Goal: Task Accomplishment & Management: Manage account settings

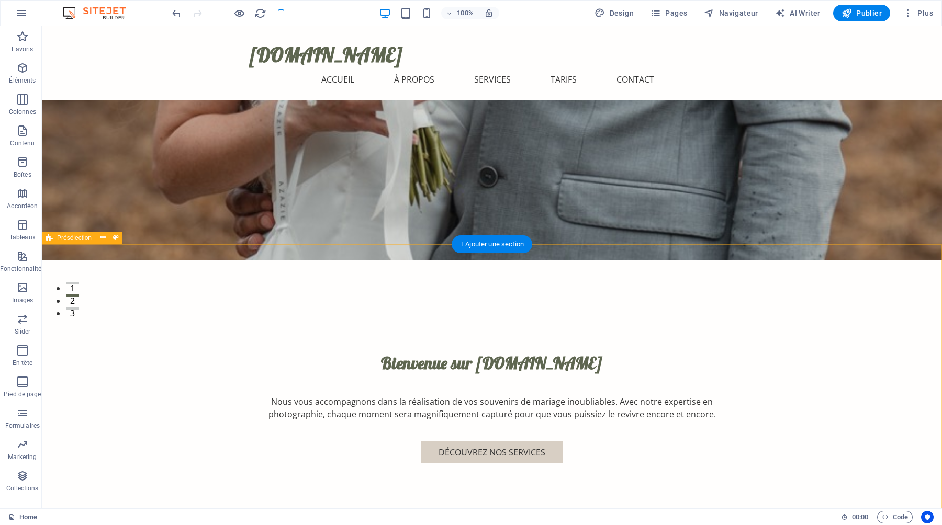
scroll to position [197, 0]
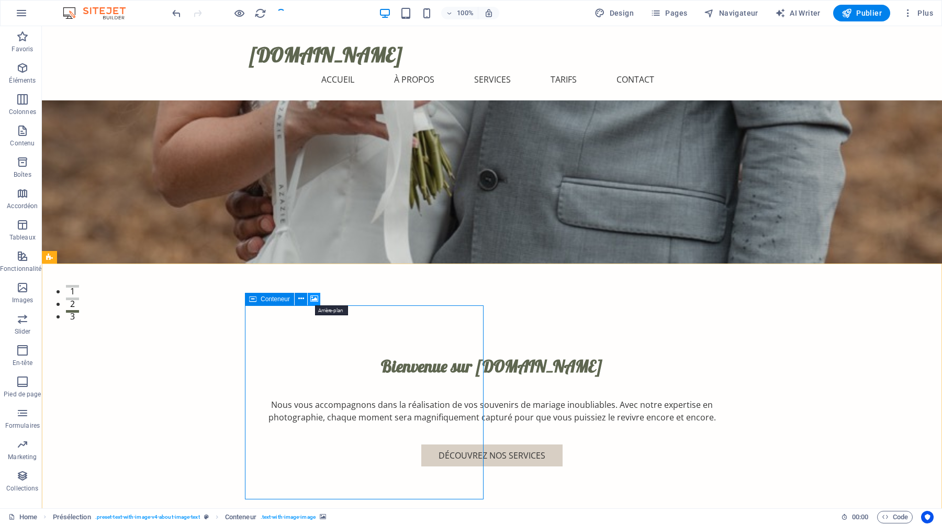
click at [313, 299] on icon at bounding box center [314, 299] width 8 height 11
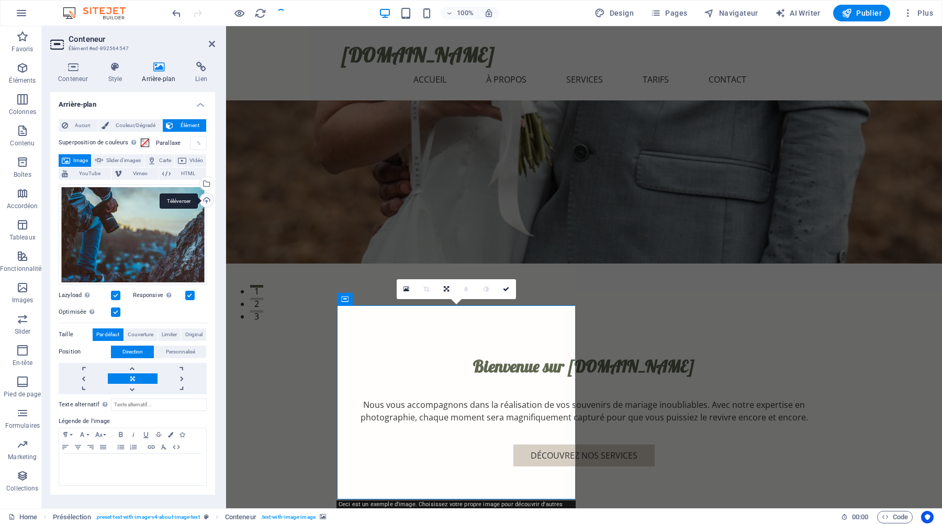
click at [207, 198] on div "Téléverser" at bounding box center [206, 202] width 16 height 16
click at [678, 14] on span "Pages" at bounding box center [668, 13] width 37 height 10
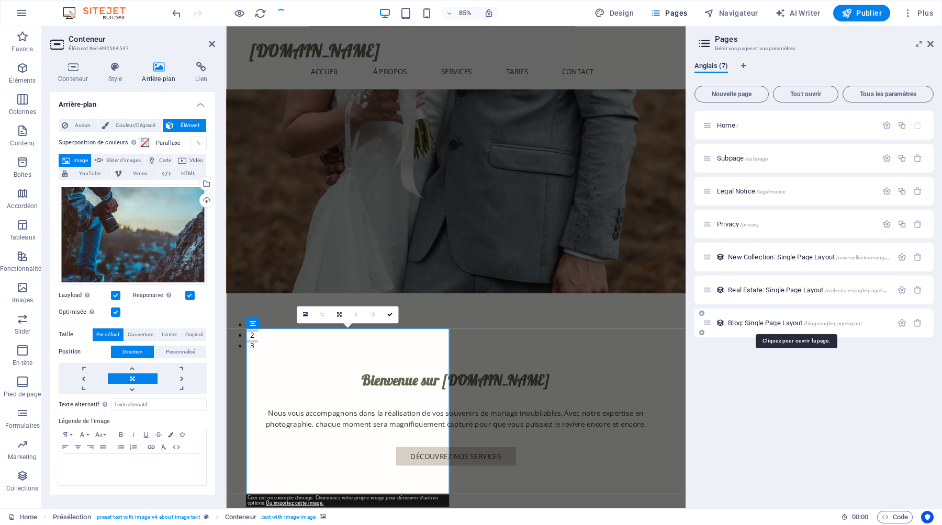
click at [765, 324] on span "Blog: Single Page Layout /blog-single-page-layout" at bounding box center [795, 323] width 134 height 8
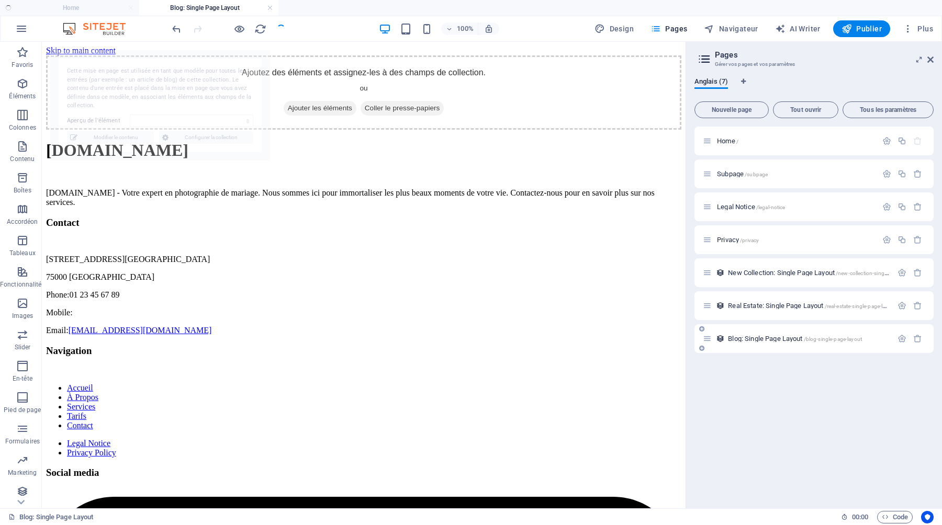
select select "68b427a33f0a661ffa00b1c3"
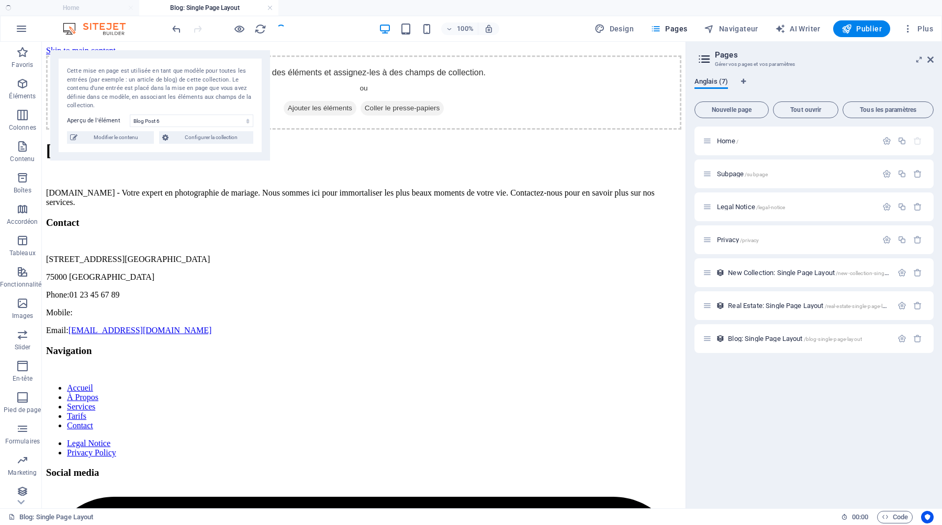
click at [717, 81] on span "Anglais (7)" at bounding box center [710, 82] width 33 height 15
click at [784, 62] on h3 "Gérer vos pages et vos paramètres" at bounding box center [814, 64] width 198 height 9
click at [919, 60] on icon at bounding box center [919, 59] width 0 height 8
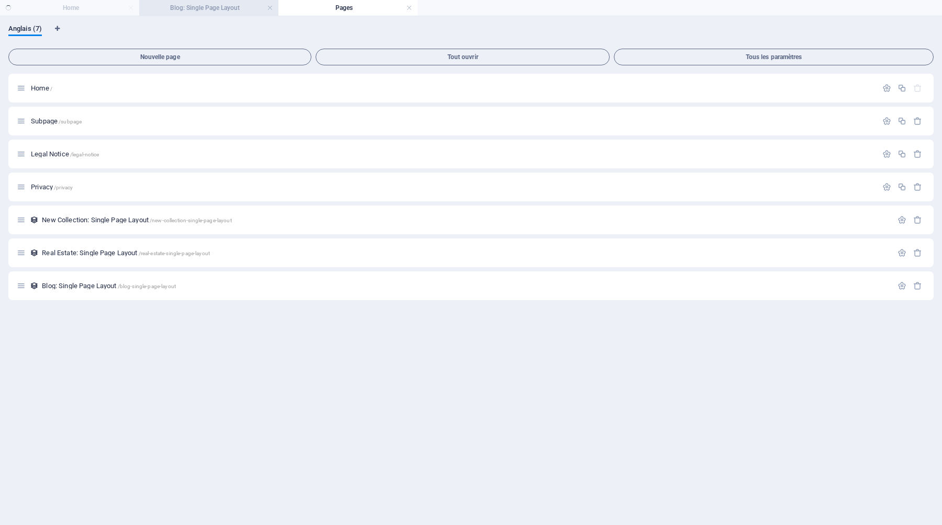
click at [204, 6] on h4 "Blog: Single Page Layout" at bounding box center [208, 8] width 139 height 12
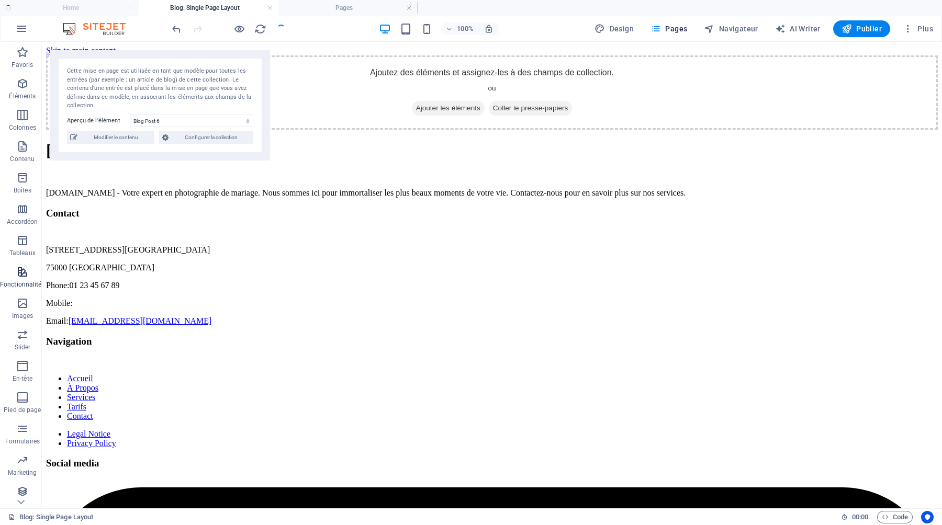
click at [20, 271] on icon "button" at bounding box center [22, 272] width 13 height 13
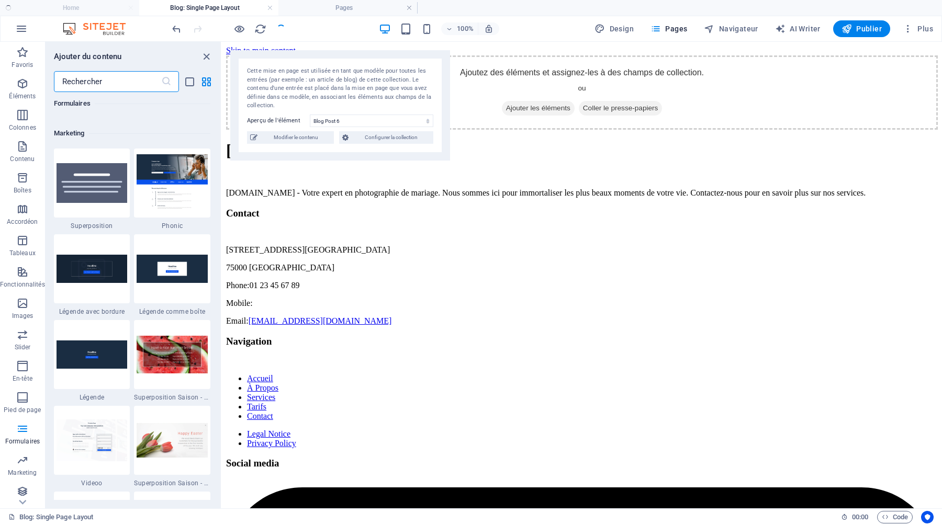
scroll to position [8498, 0]
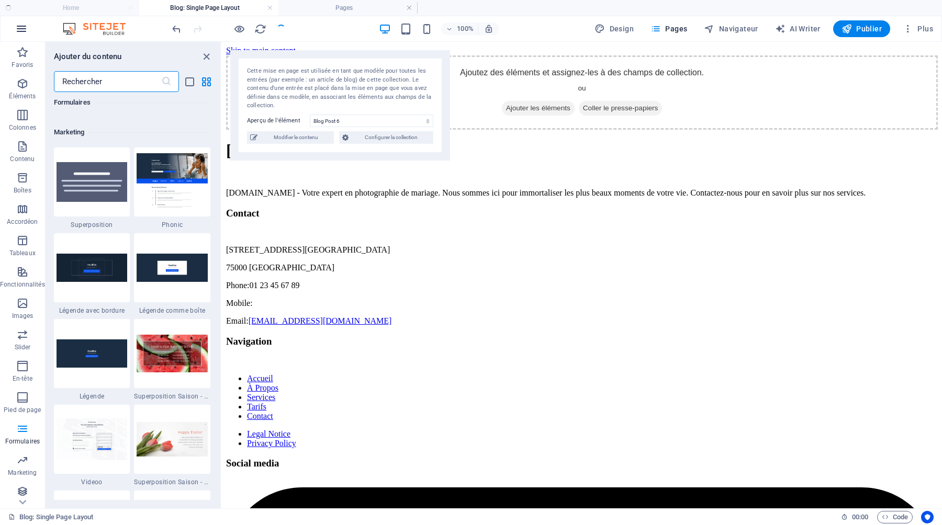
click at [17, 26] on icon "button" at bounding box center [21, 29] width 13 height 13
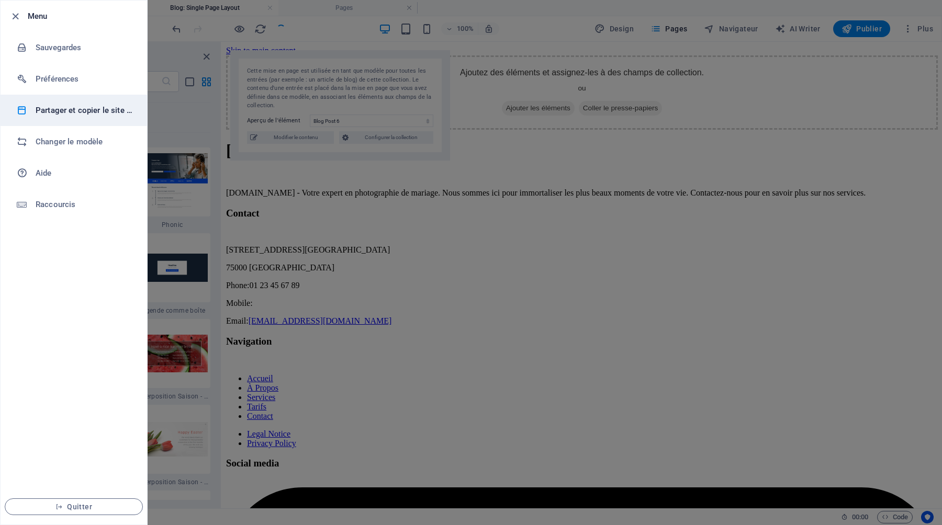
click at [77, 110] on h6 "Partager et copier le site web" at bounding box center [84, 110] width 97 height 13
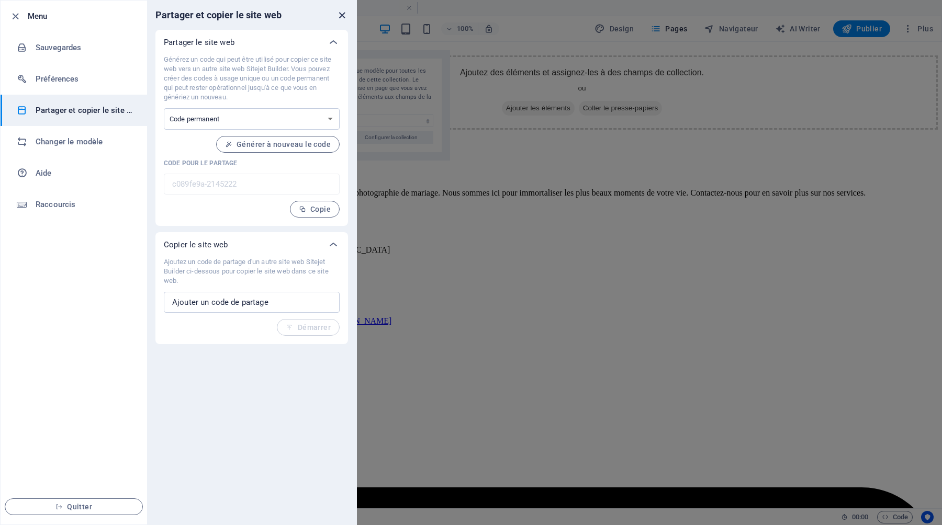
click at [342, 13] on icon "close" at bounding box center [342, 15] width 12 height 12
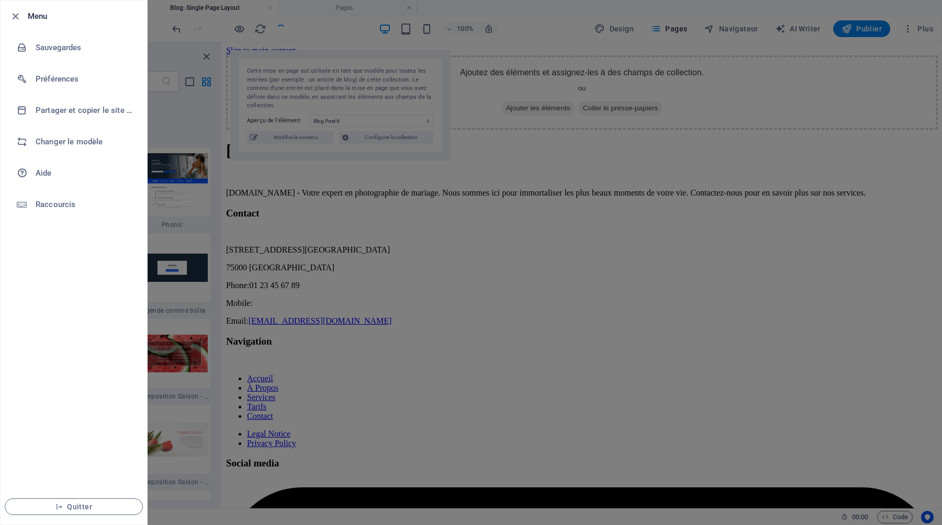
click at [319, 442] on div at bounding box center [471, 262] width 942 height 525
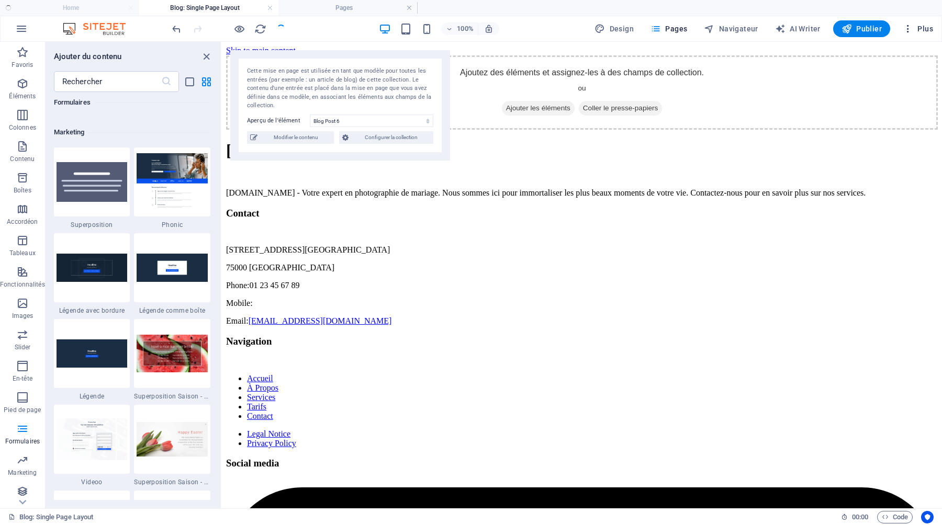
click at [925, 26] on span "Plus" at bounding box center [918, 29] width 30 height 10
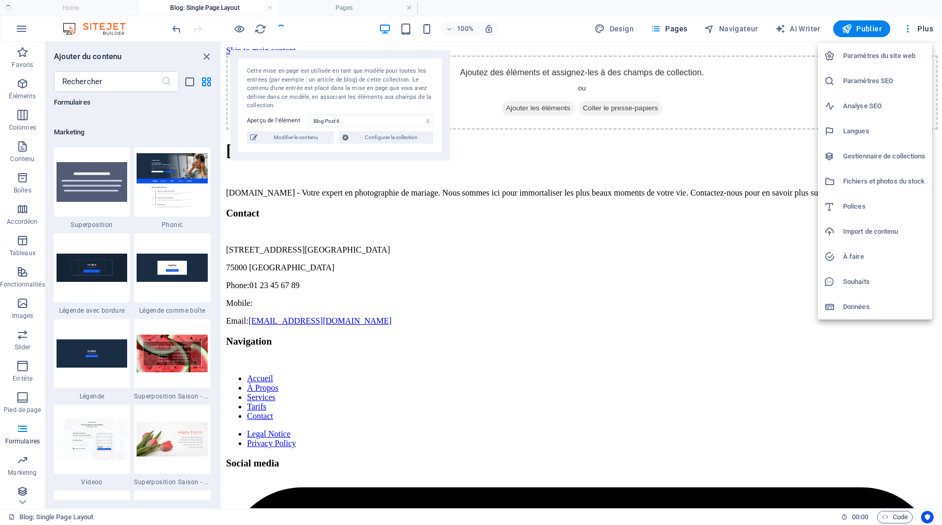
click at [859, 129] on h6 "Langues" at bounding box center [884, 131] width 83 height 13
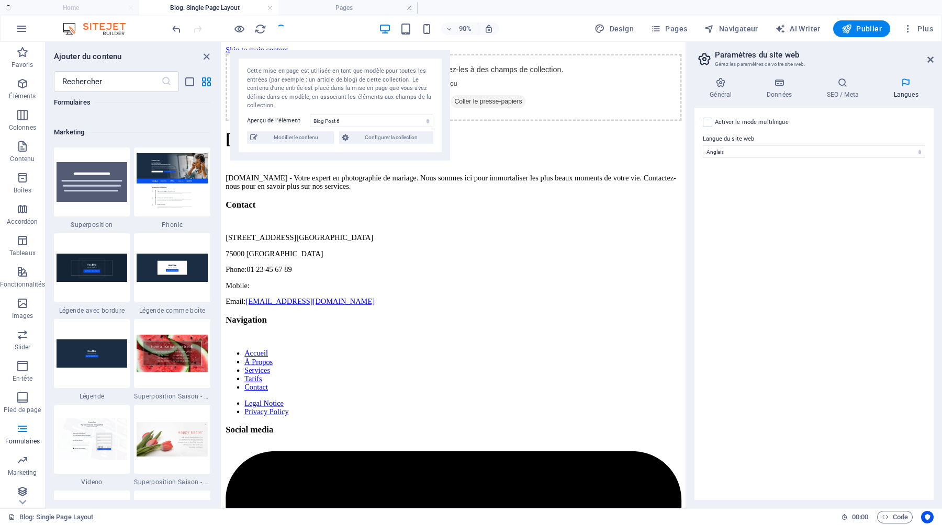
click at [867, 159] on div "Activer le mode multilingue Pour désactiver plusieurs langues, supprimez-les ju…" at bounding box center [813, 304] width 239 height 392
click at [922, 151] on select "Abkhazian Afar Afrikaans Akan Albanais Allemand Amharic Anglais Arabe Aragonese…" at bounding box center [814, 151] width 222 height 13
select select "50"
click at [703, 145] on select "Abkhazian Afar Afrikaans Akan Albanais Allemand Amharic Anglais Arabe Aragonese…" at bounding box center [814, 151] width 222 height 13
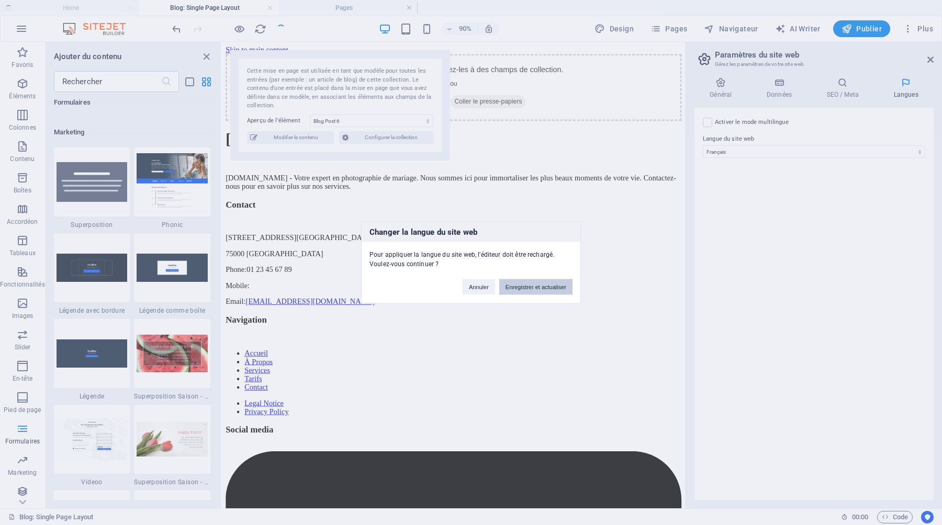
click at [542, 290] on button "Enregistrer et actualiser" at bounding box center [535, 287] width 73 height 16
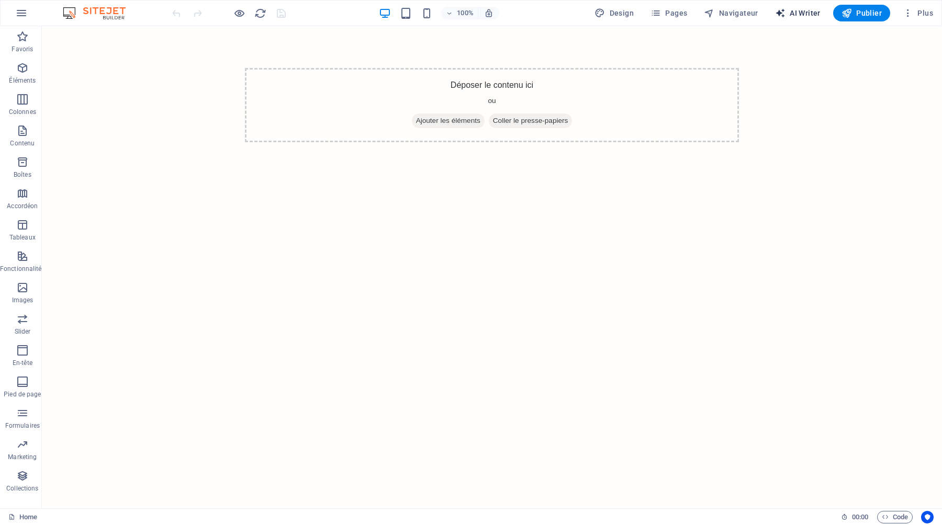
click at [800, 10] on span "AI Writer" at bounding box center [798, 13] width 46 height 10
select select "English"
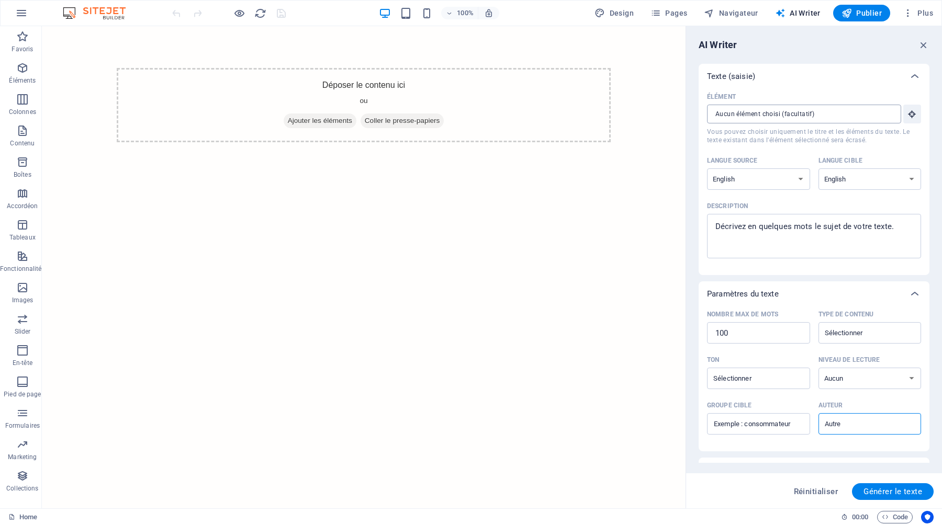
click at [842, 114] on input "Élément ​ Vous pouvez choisir uniquement le titre et les éléments du texte. Le …" at bounding box center [800, 114] width 187 height 19
click at [908, 115] on icon "button" at bounding box center [911, 113] width 9 height 9
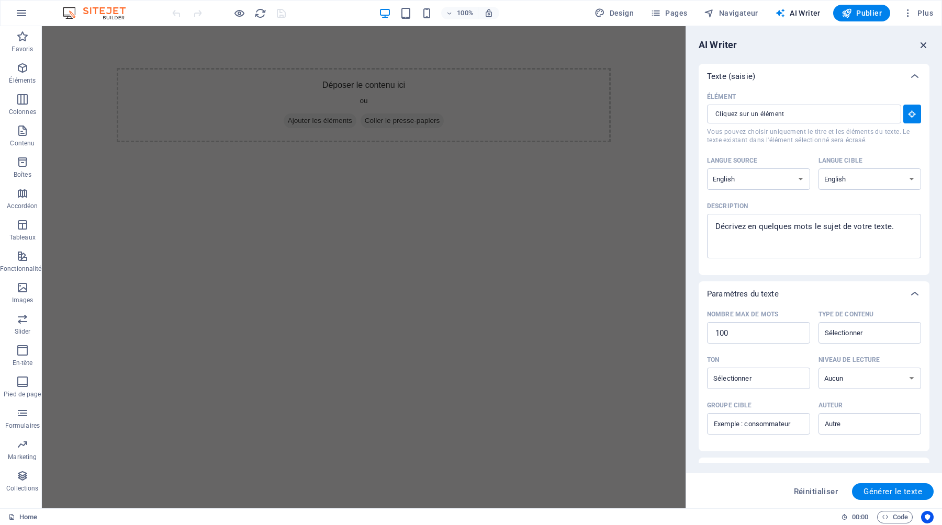
click at [922, 46] on icon "button" at bounding box center [924, 45] width 12 height 12
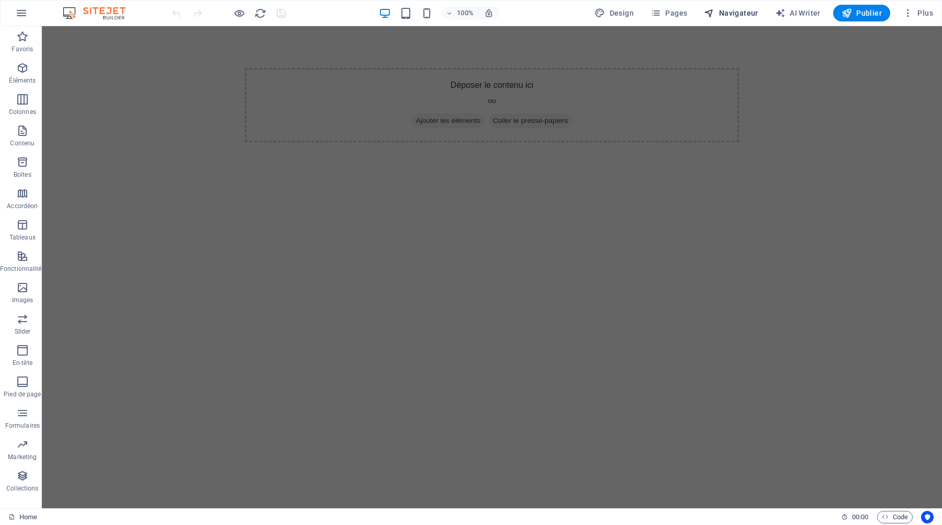
click at [736, 10] on span "Navigateur" at bounding box center [731, 13] width 54 height 10
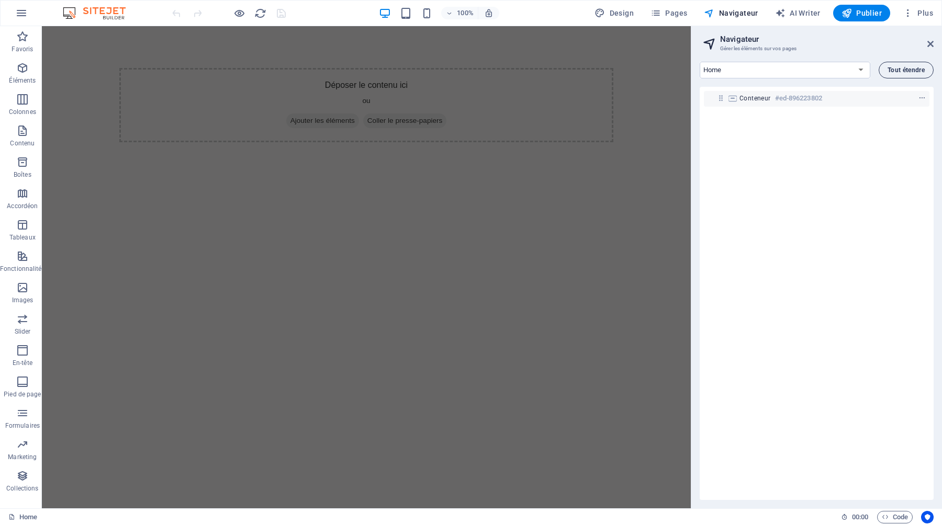
click at [905, 71] on span "Tout étendre" at bounding box center [905, 70] width 37 height 6
click at [855, 69] on select "Home Subpage Legal Notice Privacy New Collection: Single Page Layout Real Estat…" at bounding box center [785, 70] width 171 height 17
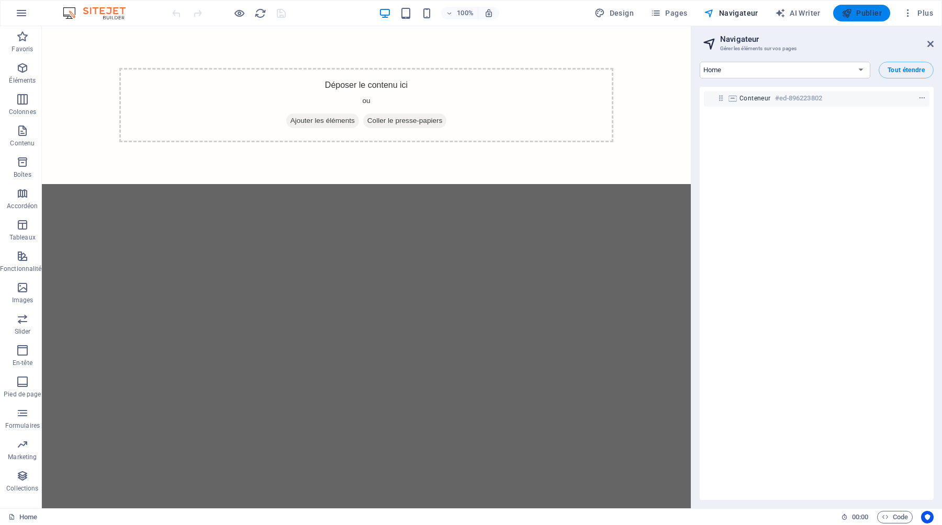
click at [863, 15] on span "Publier" at bounding box center [861, 13] width 40 height 10
